Goal: Check status: Check status

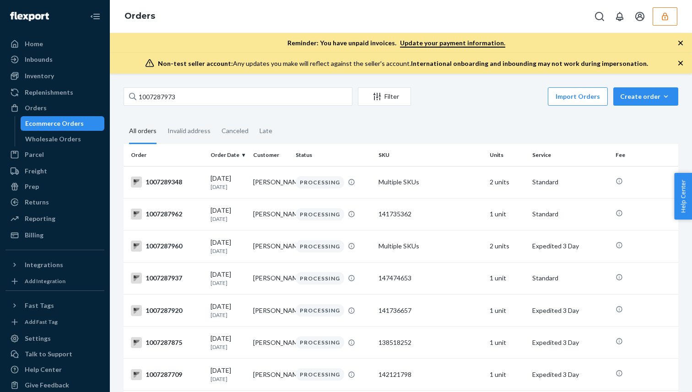
click at [167, 96] on input "1007287973" at bounding box center [238, 96] width 229 height 18
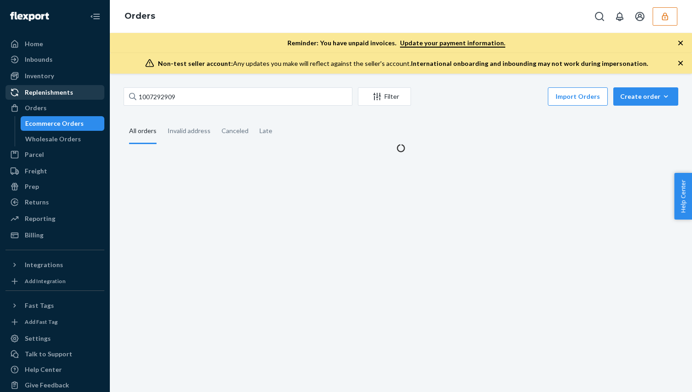
type input "1007292909"
click at [75, 95] on div "Replenishments" at bounding box center [54, 92] width 97 height 13
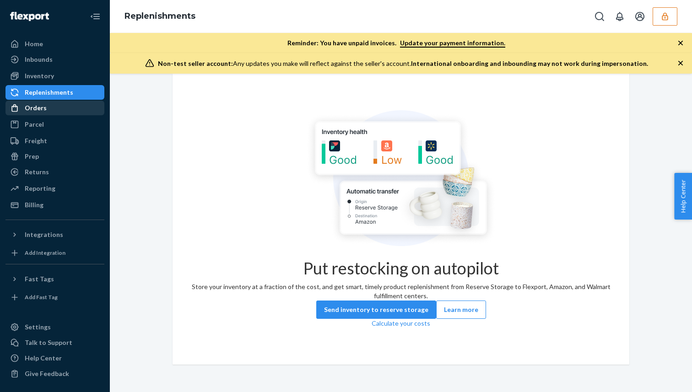
click at [65, 112] on div "Orders" at bounding box center [54, 108] width 97 height 13
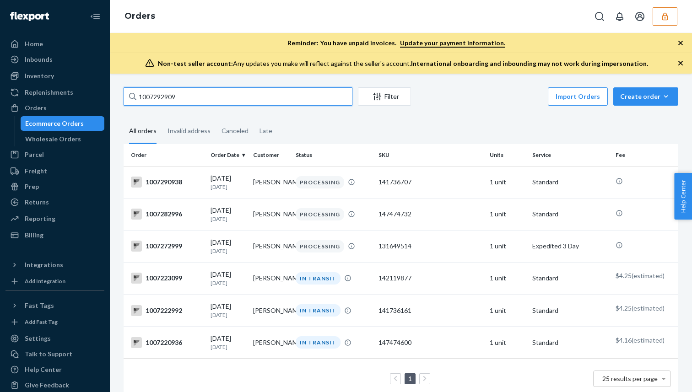
click at [162, 97] on input "1007292909" at bounding box center [238, 96] width 229 height 18
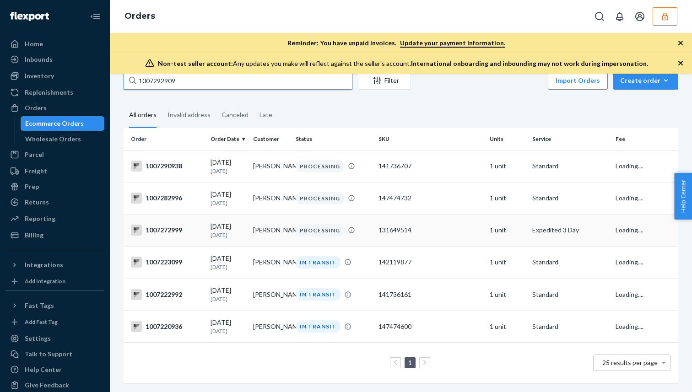
scroll to position [21, 0]
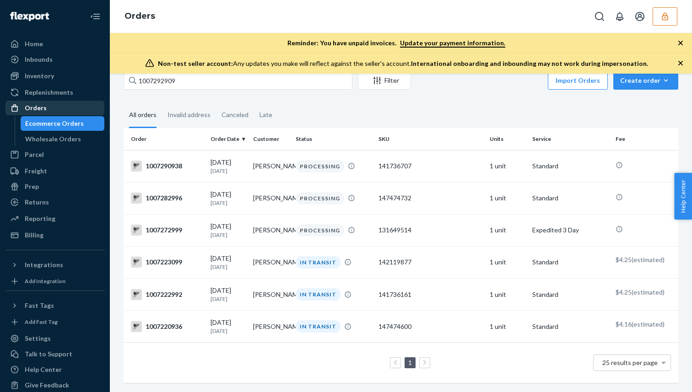
click at [59, 105] on div "Orders" at bounding box center [54, 108] width 97 height 13
click at [44, 157] on div "Parcel" at bounding box center [54, 154] width 97 height 13
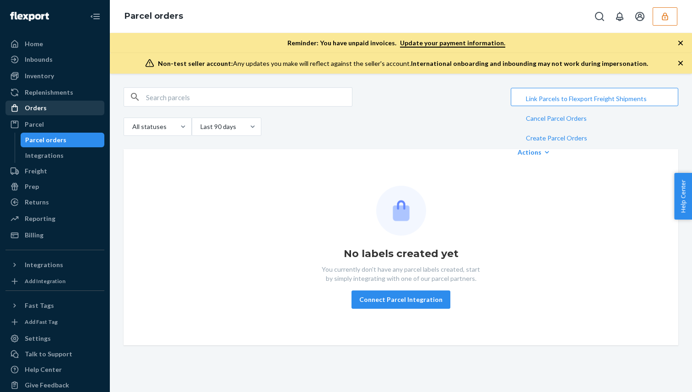
click at [55, 113] on div "Orders" at bounding box center [54, 108] width 97 height 13
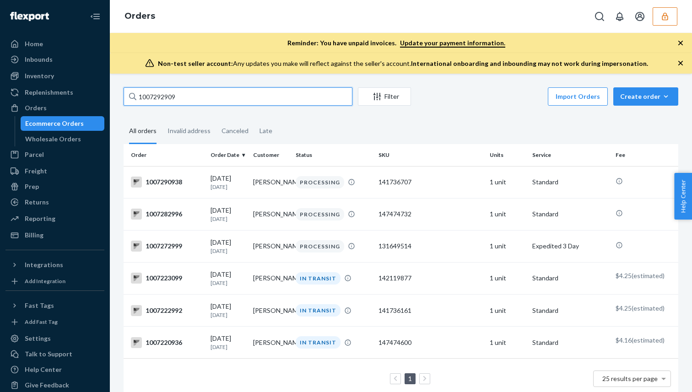
click at [162, 97] on input "1007292909" at bounding box center [238, 96] width 229 height 18
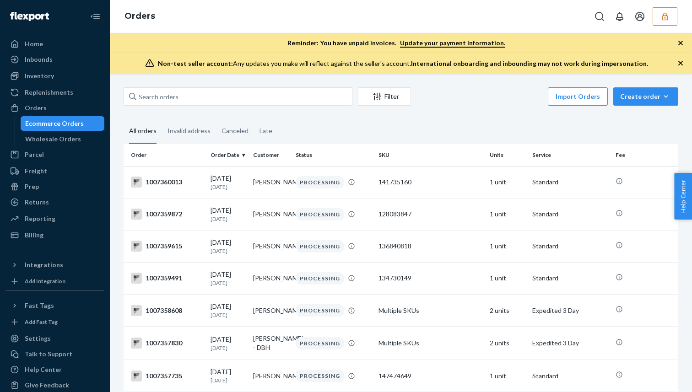
click at [394, 131] on fieldset "All orders Invalid address Canceled Late" at bounding box center [401, 131] width 555 height 25
click at [210, 132] on div "Invalid address" at bounding box center [189, 131] width 54 height 25
click at [162, 119] on input "Invalid address" at bounding box center [162, 119] width 0 height 0
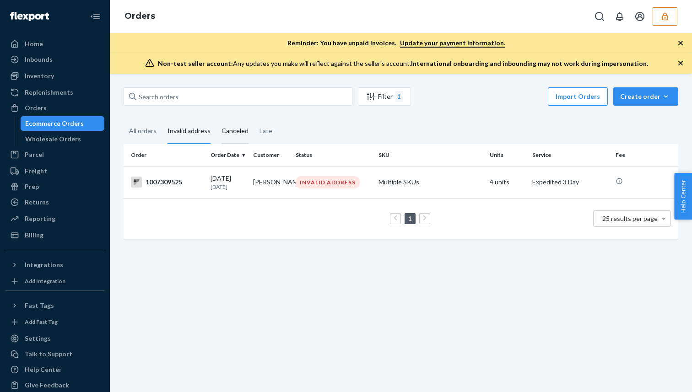
click at [238, 133] on div "Canceled" at bounding box center [235, 131] width 27 height 25
click at [216, 119] on input "Canceled" at bounding box center [216, 119] width 0 height 0
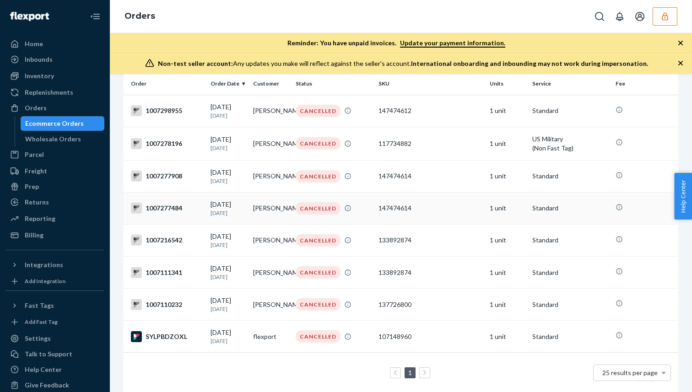
scroll to position [65, 0]
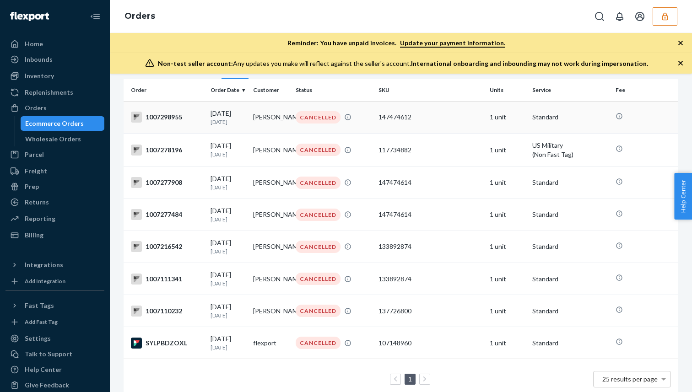
click at [269, 126] on td "[PERSON_NAME]" at bounding box center [270, 117] width 43 height 32
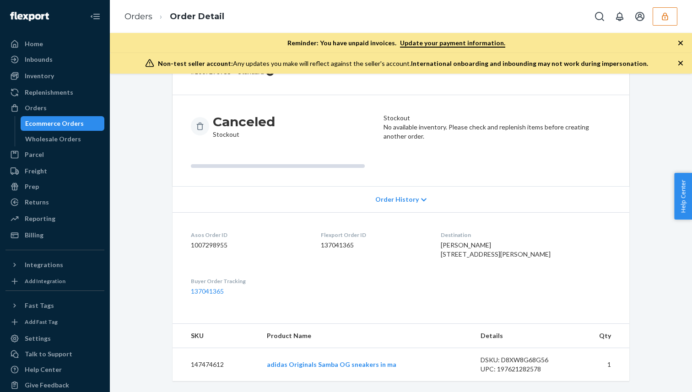
scroll to position [76, 0]
click at [63, 124] on div "Ecommerce Orders" at bounding box center [54, 123] width 59 height 9
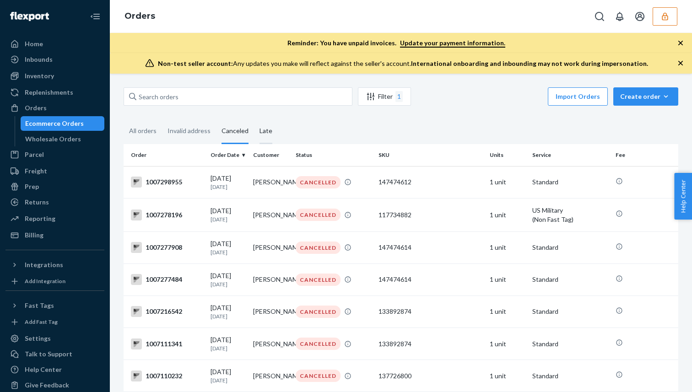
click at [264, 135] on div "Late" at bounding box center [265, 131] width 13 height 25
click at [254, 119] on input "Late" at bounding box center [254, 119] width 0 height 0
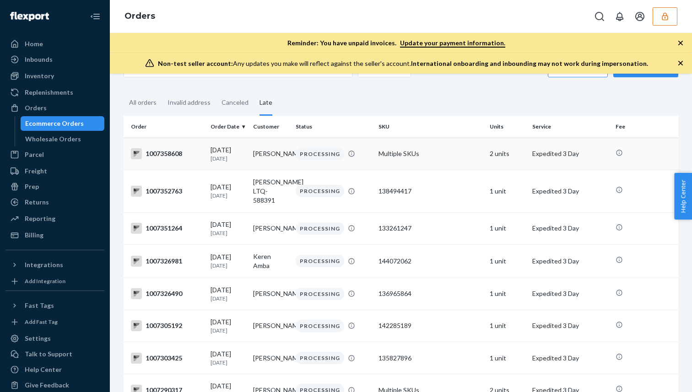
scroll to position [38, 0]
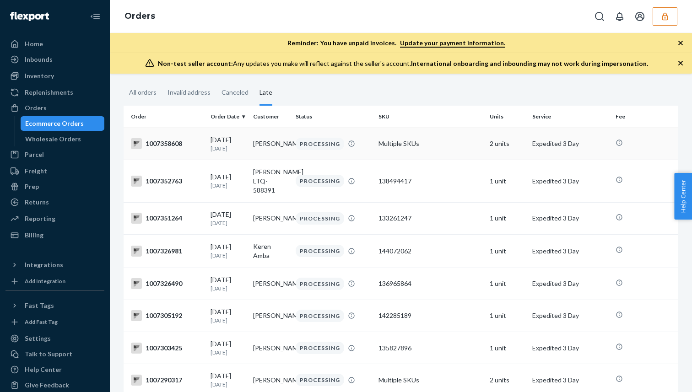
click at [273, 149] on td "[PERSON_NAME]" at bounding box center [270, 144] width 43 height 32
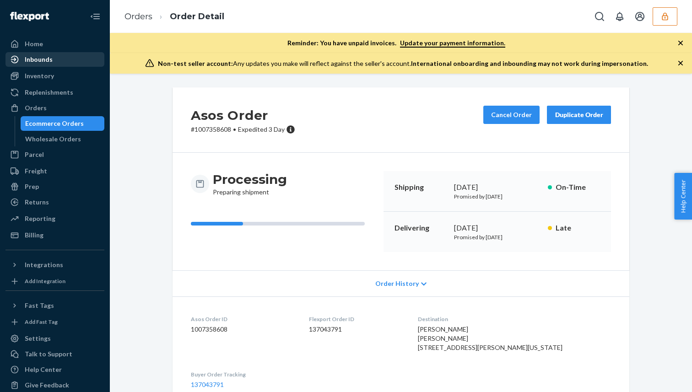
click at [58, 61] on div "Inbounds" at bounding box center [54, 59] width 97 height 13
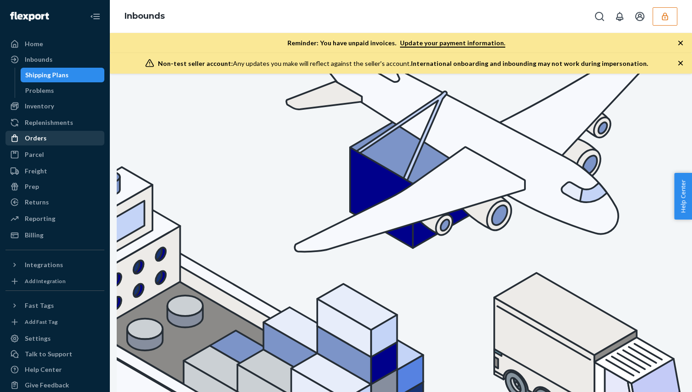
click at [58, 140] on div "Orders" at bounding box center [54, 138] width 97 height 13
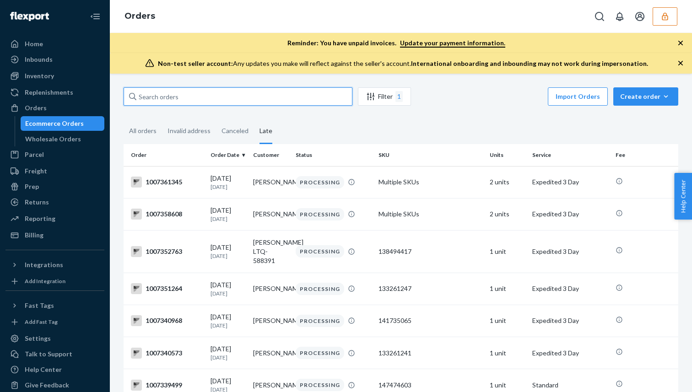
click at [169, 101] on input "text" at bounding box center [238, 96] width 229 height 18
paste input "1007292909"
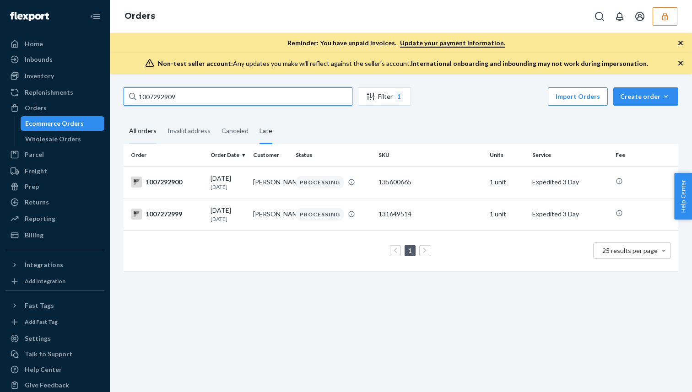
type input "1007292909"
click at [142, 129] on div "All orders" at bounding box center [142, 131] width 27 height 25
click at [150, 137] on div "All orders" at bounding box center [142, 131] width 27 height 25
click at [124, 119] on input "All orders" at bounding box center [124, 119] width 0 height 0
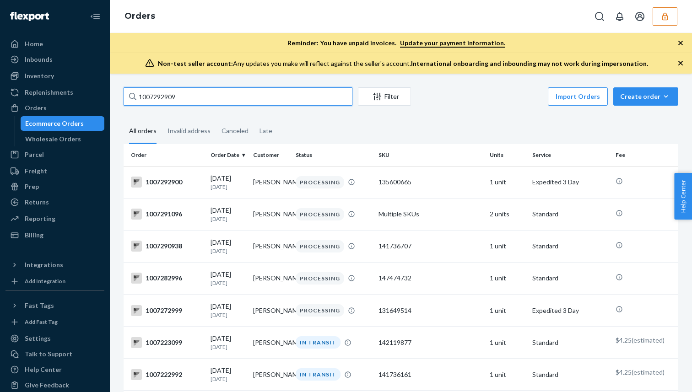
click at [198, 100] on input "1007292909" at bounding box center [238, 96] width 229 height 18
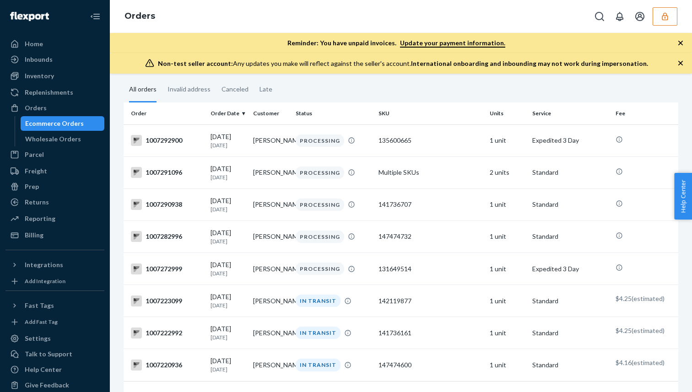
scroll to position [59, 0]
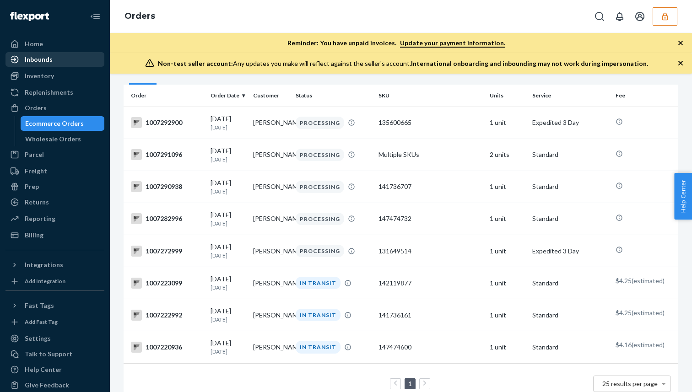
click at [80, 59] on div "Inbounds" at bounding box center [54, 59] width 97 height 13
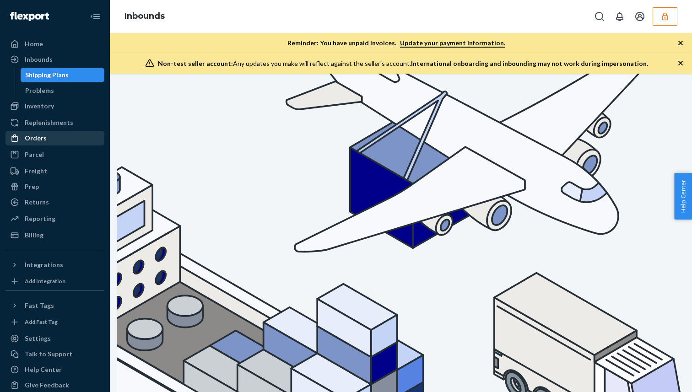
click at [69, 139] on div "Orders" at bounding box center [54, 138] width 97 height 13
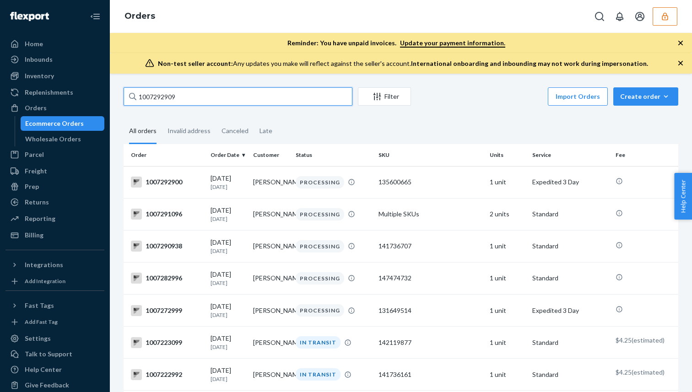
click at [157, 91] on input "1007292909" at bounding box center [238, 96] width 229 height 18
paste input "6768"
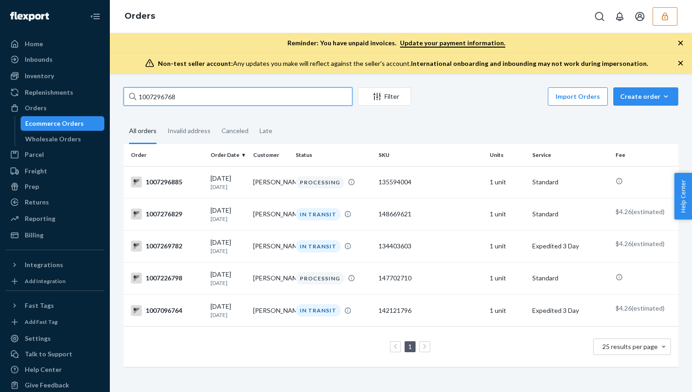
type input "1007296768"
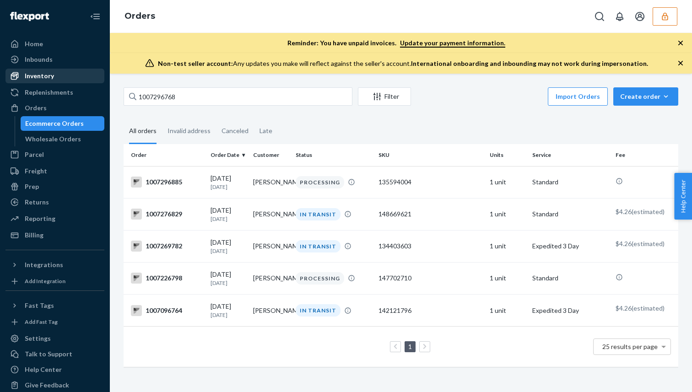
click at [59, 77] on div "Inventory" at bounding box center [54, 76] width 97 height 13
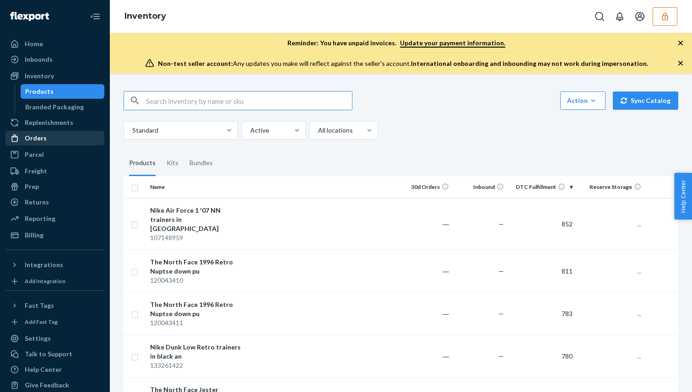
click at [49, 131] on link "Orders" at bounding box center [54, 138] width 99 height 15
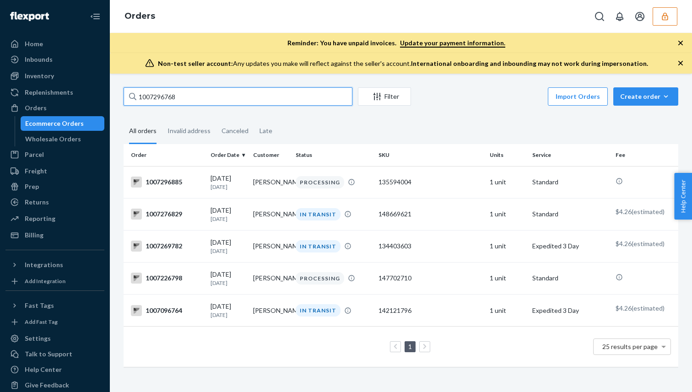
click at [181, 91] on input "1007296768" at bounding box center [238, 96] width 229 height 18
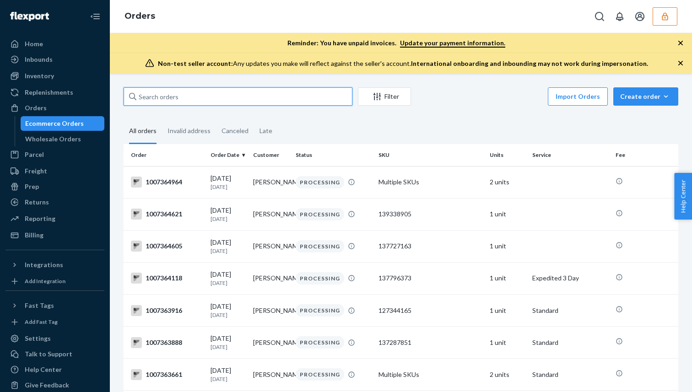
click at [157, 96] on input "text" at bounding box center [238, 96] width 229 height 18
paste input "1007296768"
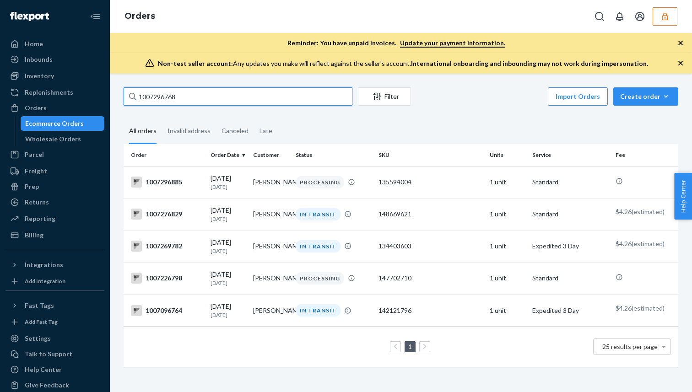
click at [162, 97] on input "1007296768" at bounding box center [238, 96] width 229 height 18
paste input "2900"
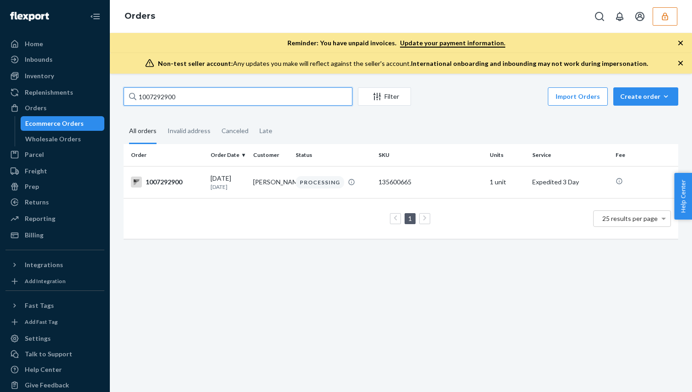
type input "1007292900"
click at [300, 96] on input "1007292900" at bounding box center [238, 96] width 229 height 18
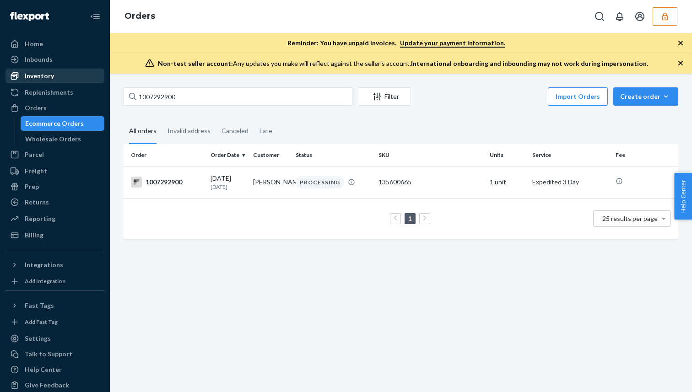
click at [88, 81] on div "Inventory" at bounding box center [54, 76] width 97 height 13
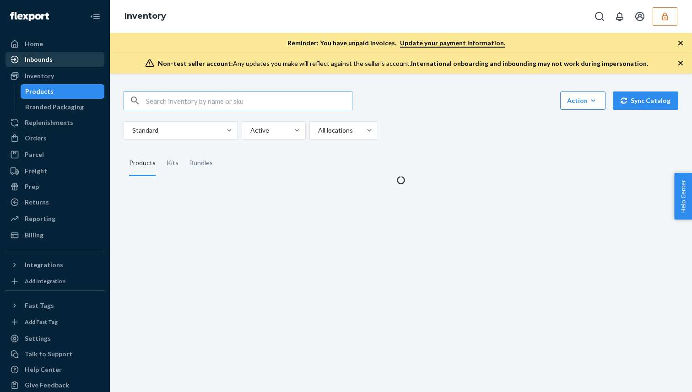
click at [87, 59] on div "Inbounds" at bounding box center [54, 59] width 97 height 13
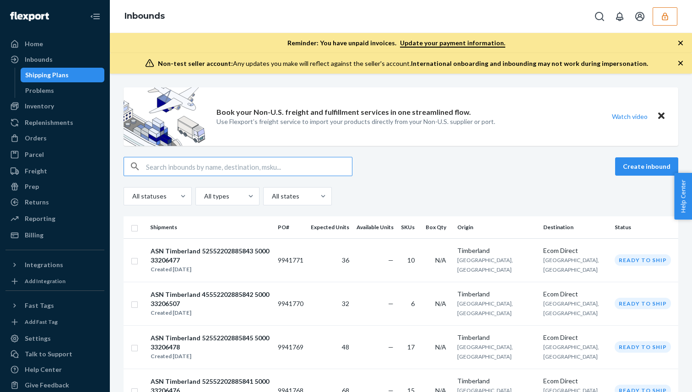
click at [192, 165] on input "text" at bounding box center [249, 166] width 206 height 18
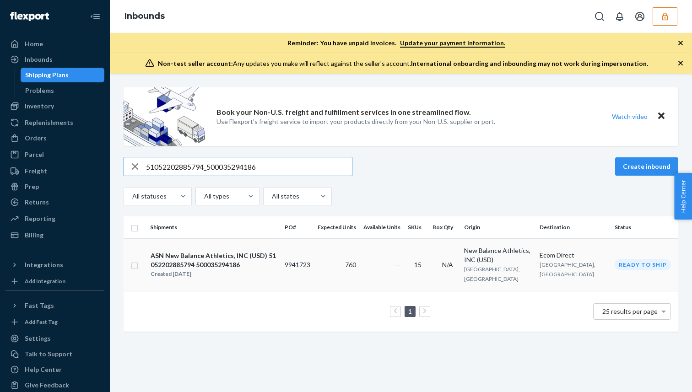
type input "51052202885794_500035294186"
click at [266, 262] on div "ASN New Balance Athletics, INC (USD) 51052202885794 500035294186" at bounding box center [214, 260] width 126 height 18
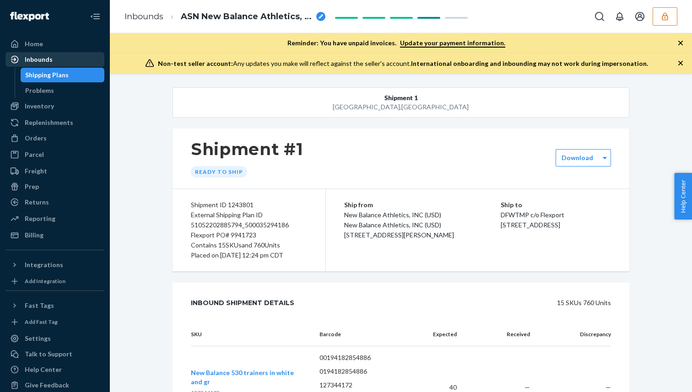
click at [52, 55] on div "Inbounds" at bounding box center [54, 59] width 97 height 13
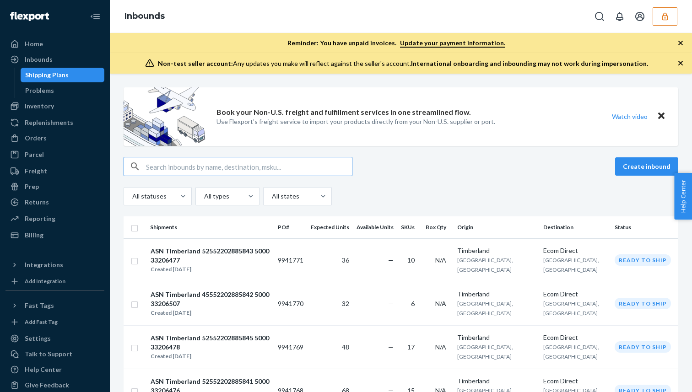
click at [216, 171] on input "text" at bounding box center [249, 166] width 206 height 18
type input "51052202791160_500033215946"
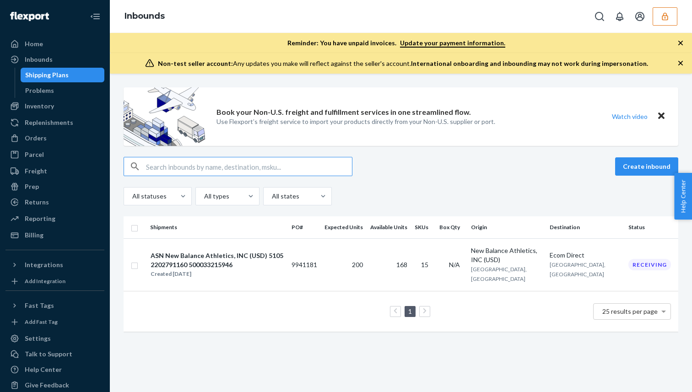
click at [216, 171] on input "text" at bounding box center [249, 166] width 206 height 18
click at [194, 162] on input "51052202791160_500033215946" at bounding box center [249, 166] width 206 height 18
paste input "46884_500033215950"
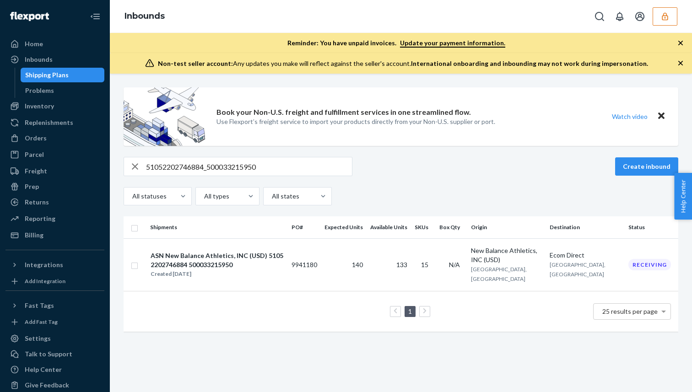
click at [175, 176] on div "51052202746884_500033215950" at bounding box center [238, 166] width 229 height 19
click at [188, 159] on input "51052202746884_500033215950" at bounding box center [249, 166] width 206 height 18
click at [178, 162] on input "51052202746884_500033215950" at bounding box center [249, 166] width 206 height 18
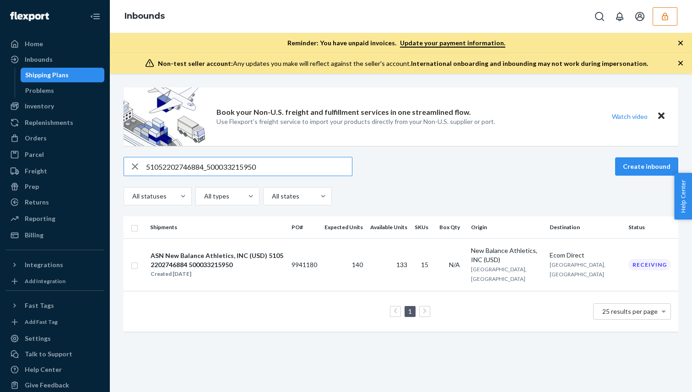
click at [178, 162] on input "51052202746884_500033215950" at bounding box center [249, 166] width 206 height 18
paste input "835857_500033574719"
click at [213, 168] on input "51052202835857_500033574719" at bounding box center [249, 166] width 206 height 18
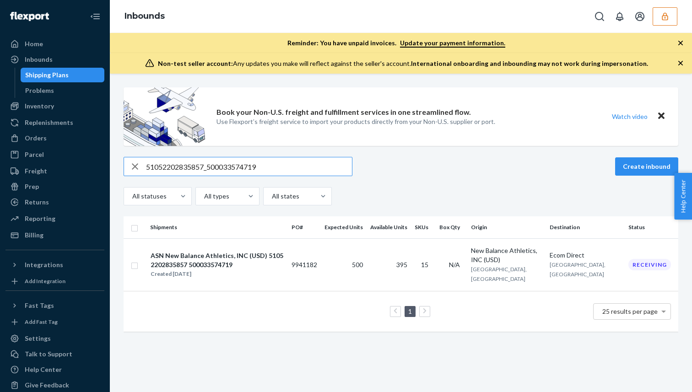
paste input "62452202628143_500033811020"
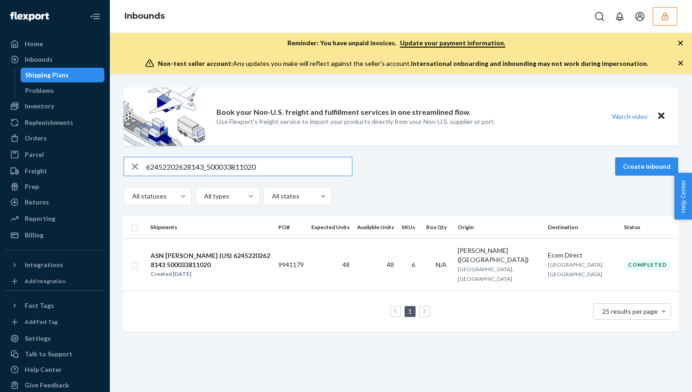
click at [195, 163] on input "62452202628143_500033811020" at bounding box center [249, 166] width 206 height 18
paste input "49352202510751_500033182789"
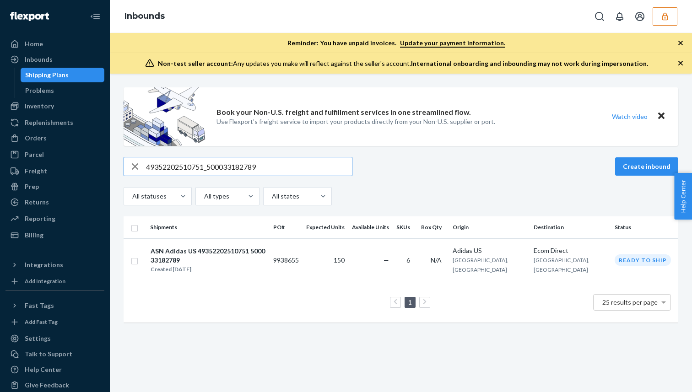
click at [200, 169] on input "49352202510751_500033182789" at bounding box center [249, 166] width 206 height 18
paste input "7758_500033520045"
click at [212, 169] on input "49352202517758_500033520045" at bounding box center [249, 166] width 206 height 18
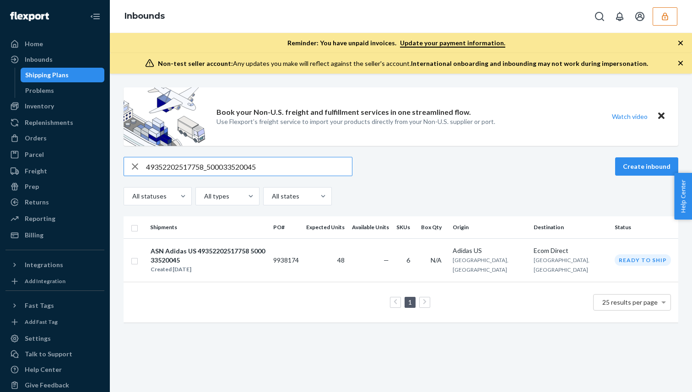
click at [212, 169] on input "49352202517758_500033520045" at bounding box center [249, 166] width 206 height 18
paste input "2152202568242_500033738637"
click at [164, 166] on input "42152202568242_500033738637" at bounding box center [249, 166] width 206 height 18
paste input "9352202664806_500033940353"
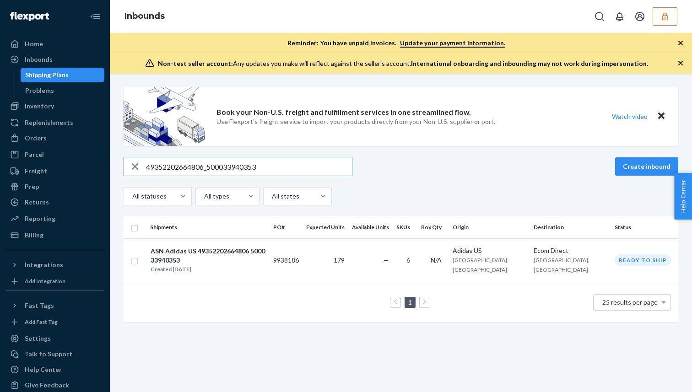
type input "49352202664806_500033940353"
click at [83, 64] on div "Inbounds" at bounding box center [54, 59] width 97 height 13
click at [85, 39] on div "Home" at bounding box center [54, 44] width 97 height 13
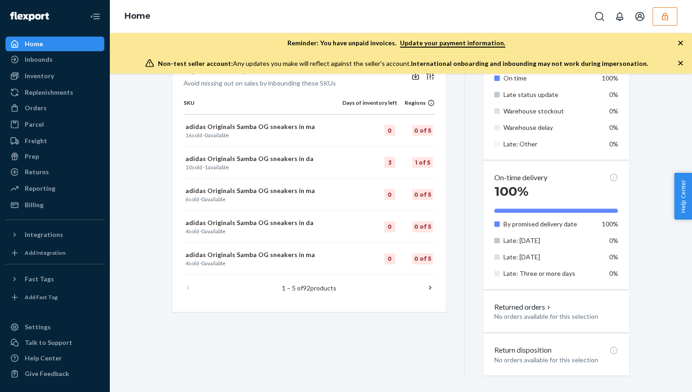
scroll to position [342, 0]
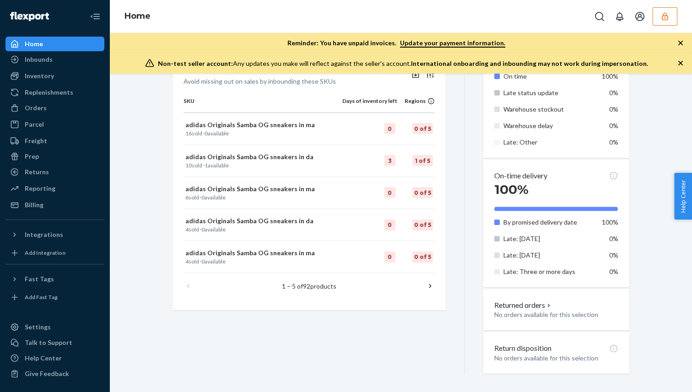
click at [310, 288] on p "1 – 5 of 92 products" at bounding box center [309, 286] width 54 height 9
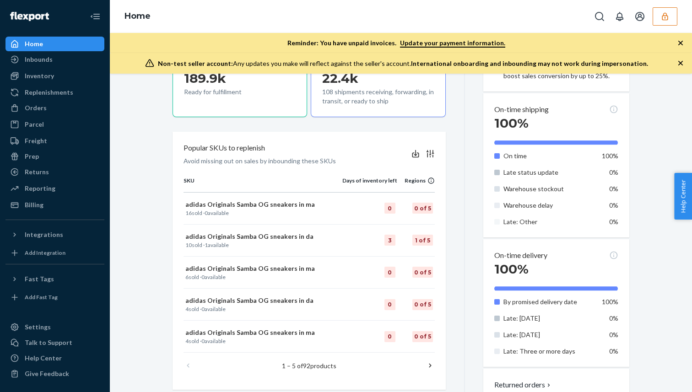
scroll to position [0, 0]
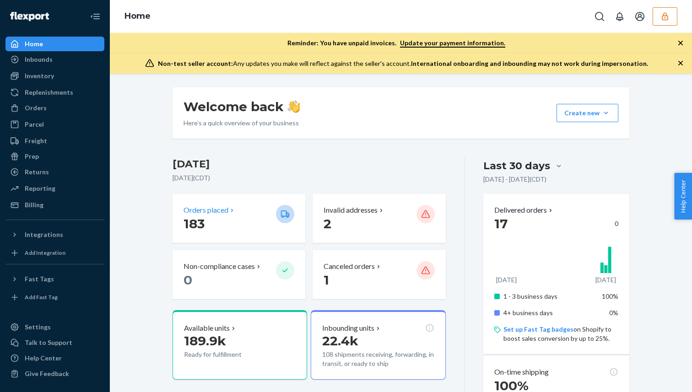
click at [215, 197] on div "Orders placed 183" at bounding box center [239, 218] width 133 height 49
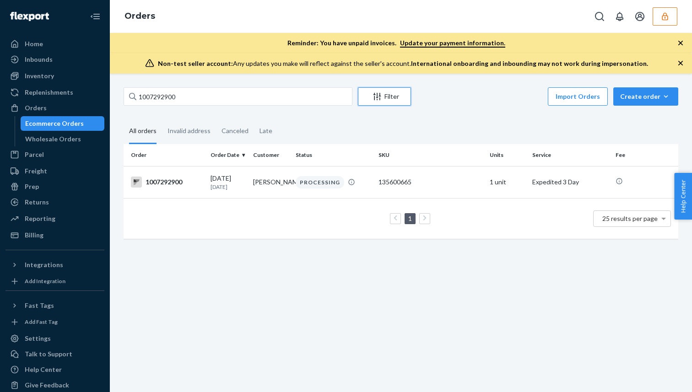
click at [372, 102] on button "Filter" at bounding box center [384, 96] width 53 height 18
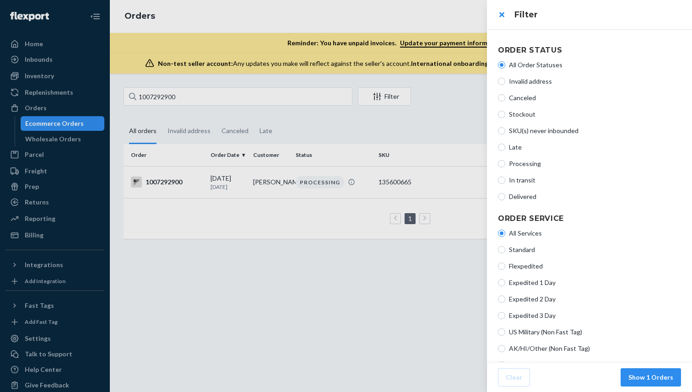
click at [248, 103] on div at bounding box center [346, 196] width 692 height 392
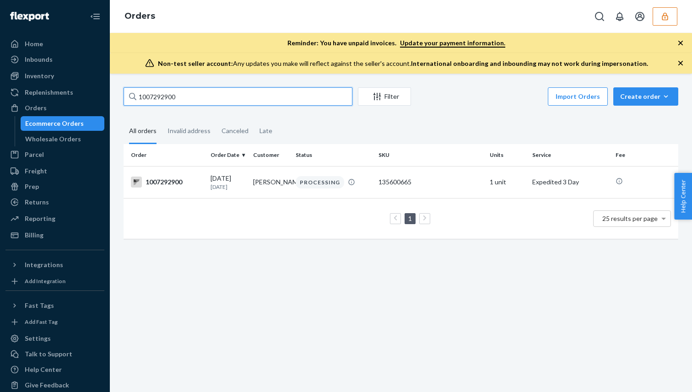
click at [252, 96] on input "1007292900" at bounding box center [238, 96] width 229 height 18
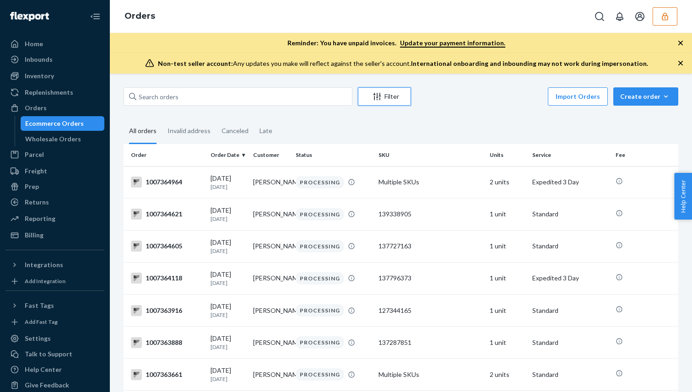
drag, startPoint x: 368, startPoint y: 100, endPoint x: 374, endPoint y: 100, distance: 6.0
click at [374, 100] on div "Filter" at bounding box center [384, 96] width 52 height 9
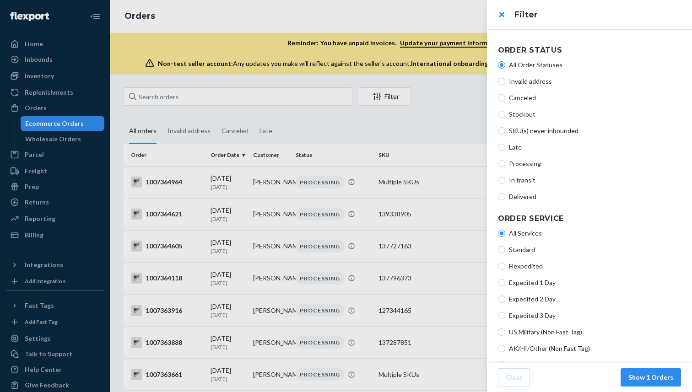
click at [512, 195] on span "Delivered" at bounding box center [595, 196] width 172 height 9
click at [505, 195] on input "Delivered" at bounding box center [501, 196] width 7 height 7
radio input "true"
radio input "false"
click at [638, 379] on button "Show 34 Orders" at bounding box center [649, 377] width 64 height 18
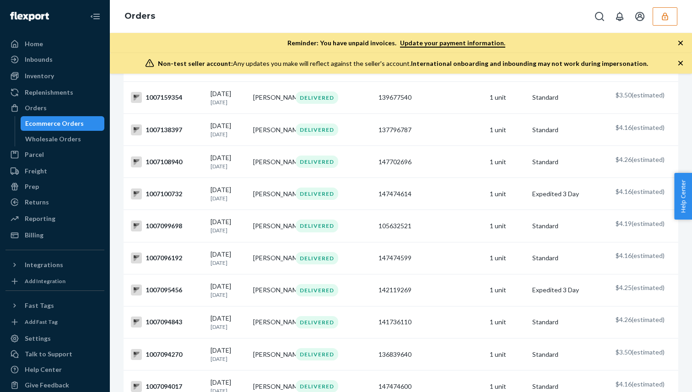
scroll to position [43, 0]
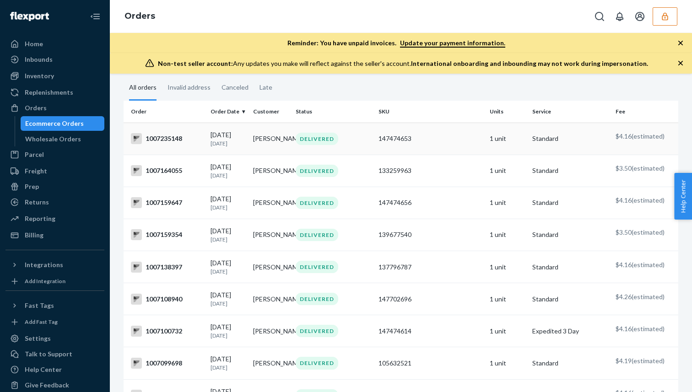
click at [270, 149] on td "Chelesia overstreet" at bounding box center [270, 139] width 43 height 32
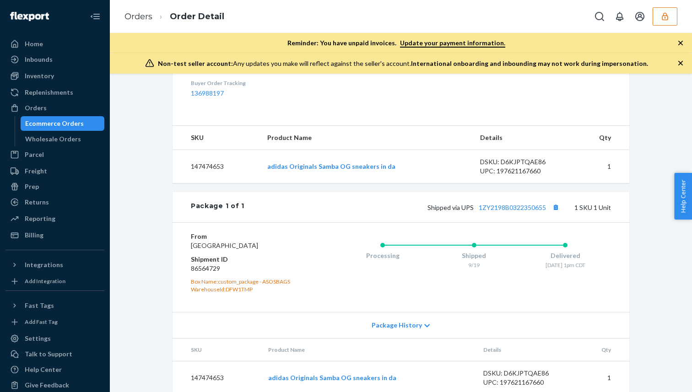
scroll to position [323, 0]
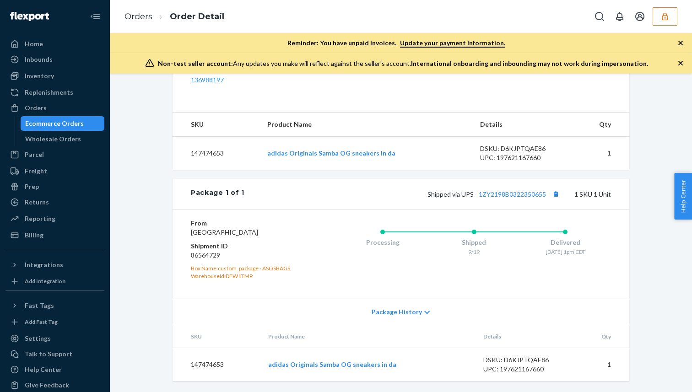
click at [403, 315] on span "Package History" at bounding box center [397, 312] width 50 height 9
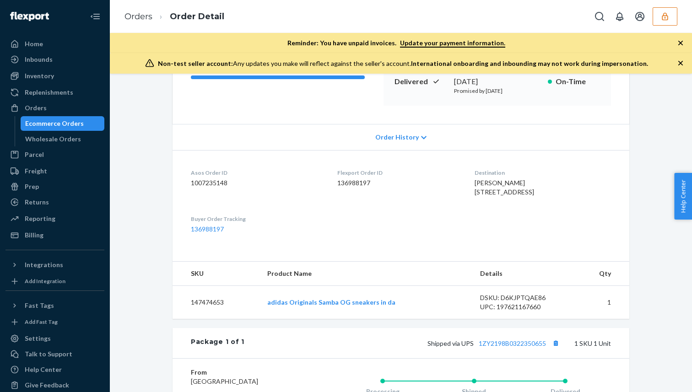
scroll to position [146, 0]
click at [220, 233] on link "136988197" at bounding box center [207, 230] width 33 height 8
click at [498, 196] on span "Chelesia overstreet 1921 Emerald Vista Blvd Wylie, TX 75098-1839 US" at bounding box center [504, 187] width 59 height 17
copy span "75098"
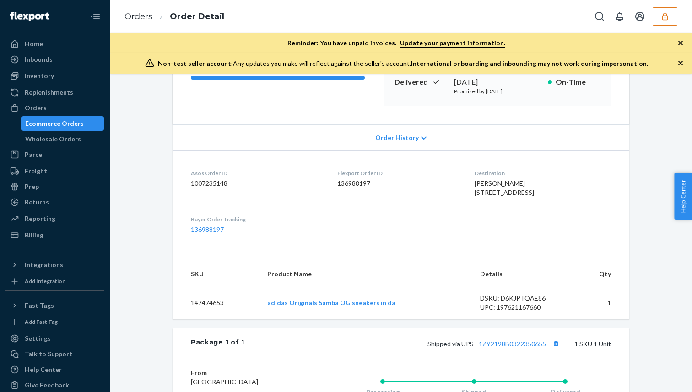
click at [392, 234] on dl "Asos Order ID 1007235148 Flexport Order ID 136988197 Destination Chelesia overs…" at bounding box center [401, 202] width 457 height 102
click at [362, 307] on link "adidas Originals Samba OG sneakers in da" at bounding box center [331, 303] width 128 height 8
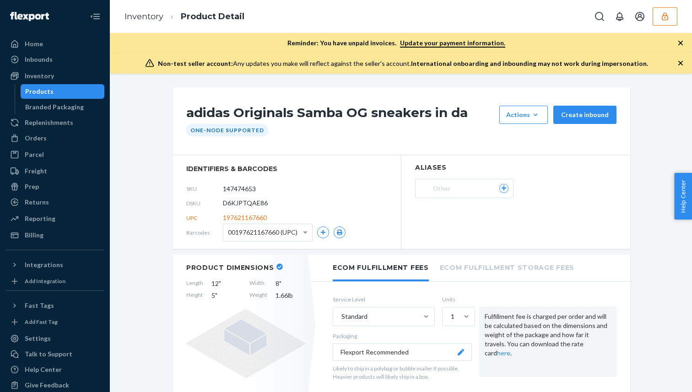
click at [336, 120] on h1 "adidas Originals Samba OG sneakers in da" at bounding box center [340, 115] width 308 height 18
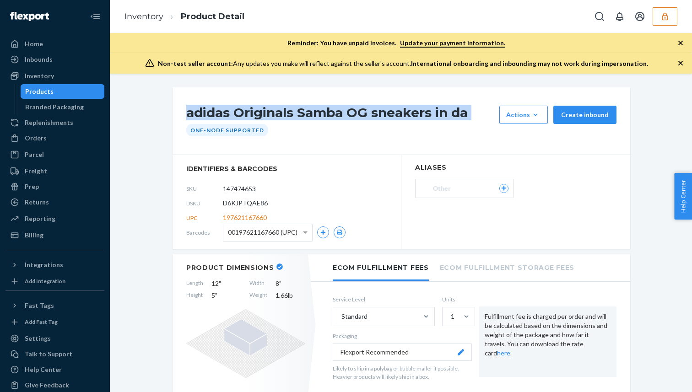
click at [336, 120] on h1 "adidas Originals Samba OG sneakers in da" at bounding box center [340, 115] width 308 height 18
copy div "adidas Originals Samba OG sneakers in da"
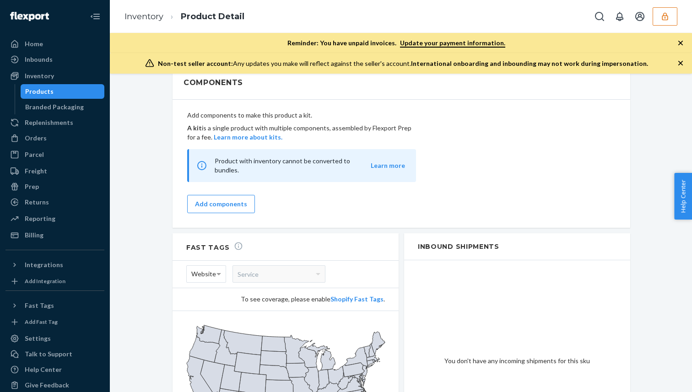
scroll to position [627, 0]
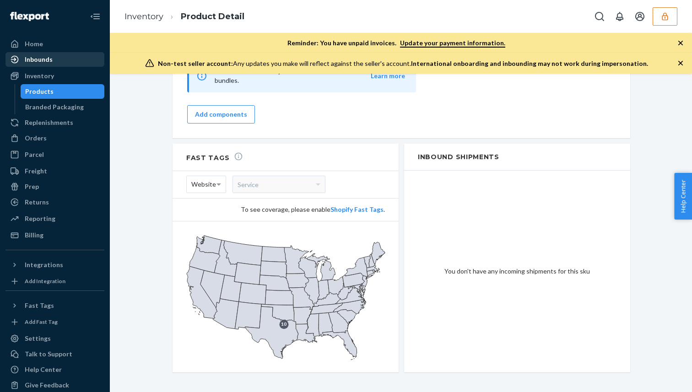
click at [88, 59] on div "Inbounds" at bounding box center [54, 59] width 97 height 13
